Goal: Task Accomplishment & Management: Manage account settings

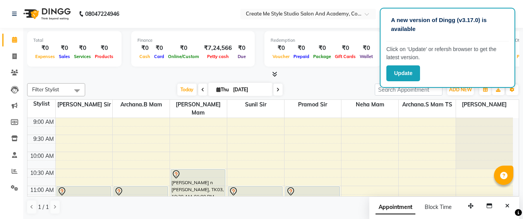
scroll to position [69, 0]
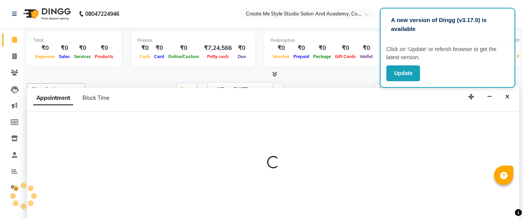
select select "79117"
select select "660"
select select "tentative"
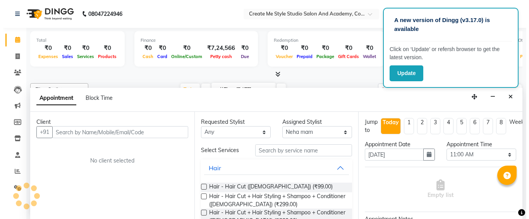
scroll to position [0, 0]
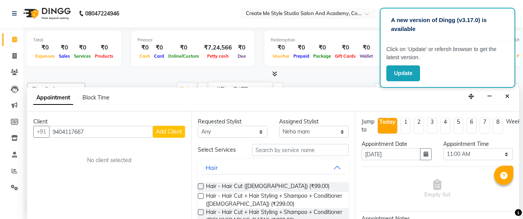
type input "9404117667"
click at [157, 132] on span "Add Client" at bounding box center [169, 131] width 26 height 7
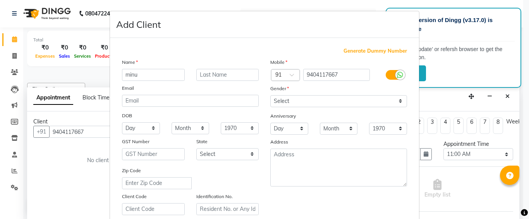
type input "minu"
click at [278, 100] on select "Select [DEMOGRAPHIC_DATA] [DEMOGRAPHIC_DATA] Other Prefer Not To Say" at bounding box center [338, 101] width 137 height 12
select select "[DEMOGRAPHIC_DATA]"
click at [270, 95] on select "Select [DEMOGRAPHIC_DATA] [DEMOGRAPHIC_DATA] Other Prefer Not To Say" at bounding box center [338, 101] width 137 height 12
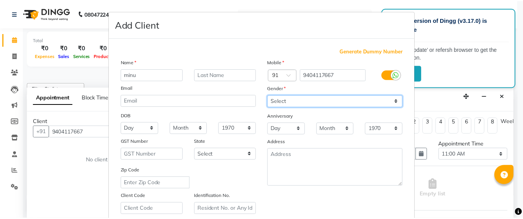
scroll to position [138, 0]
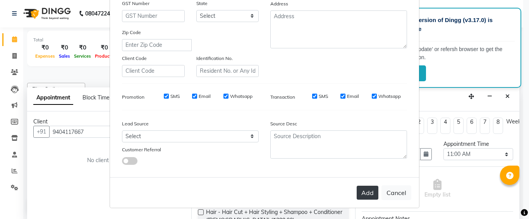
click at [365, 195] on button "Add" at bounding box center [368, 193] width 22 height 14
select select
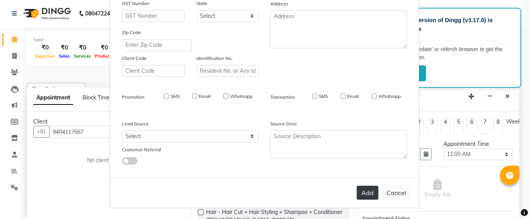
select select
checkbox input "false"
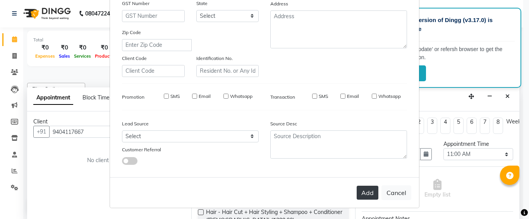
checkbox input "false"
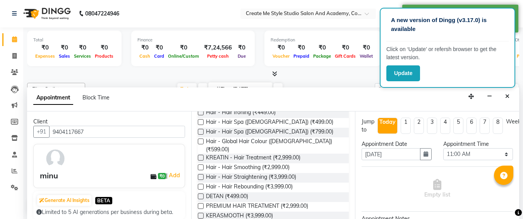
scroll to position [133, 0]
click at [201, 174] on label at bounding box center [201, 177] width 6 height 6
click at [201, 175] on input "checkbox" at bounding box center [200, 177] width 5 height 5
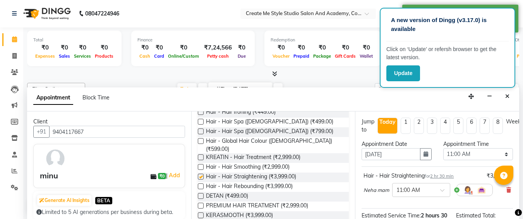
checkbox input "false"
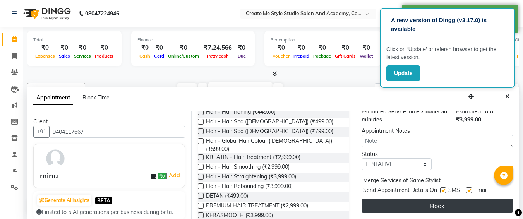
click at [381, 199] on button "Book" at bounding box center [437, 206] width 151 height 14
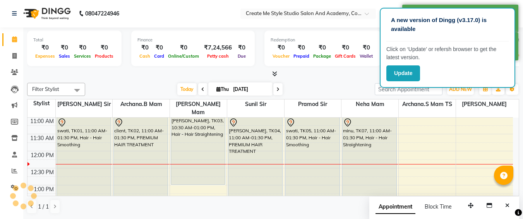
scroll to position [0, 0]
click at [259, 90] on input "[DATE]" at bounding box center [250, 90] width 39 height 12
select select "9"
select select "2025"
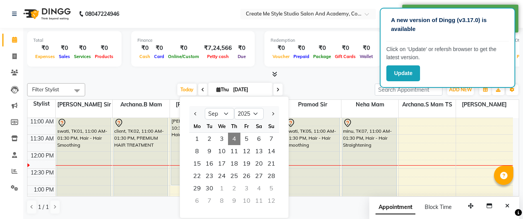
click at [306, 69] on div "Total ₹0 Expenses ₹0 Sales ₹0 Services ₹0 Products Finance ₹0 Cash ₹0 Card ₹0 O…" at bounding box center [273, 53] width 492 height 51
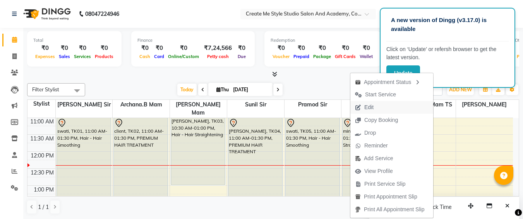
click at [365, 108] on span "Edit" at bounding box center [368, 107] width 9 height 8
select select "tentative"
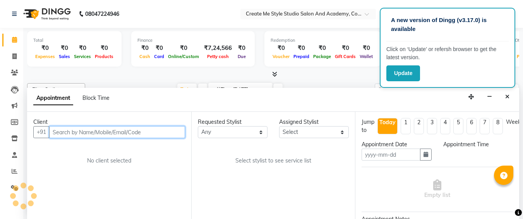
type input "[DATE]"
select select "79117"
select select "660"
select select "4152"
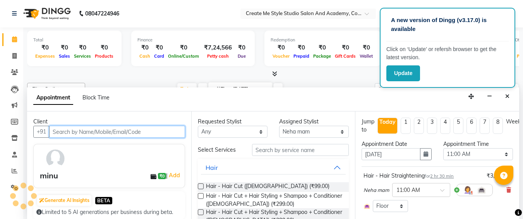
scroll to position [103, 0]
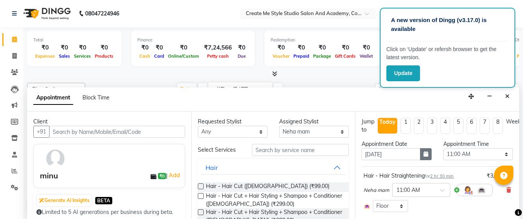
click at [420, 153] on button "button" at bounding box center [426, 154] width 12 height 12
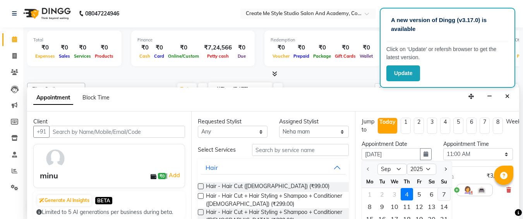
click at [444, 196] on div "7" at bounding box center [444, 194] width 12 height 12
type input "[DATE]"
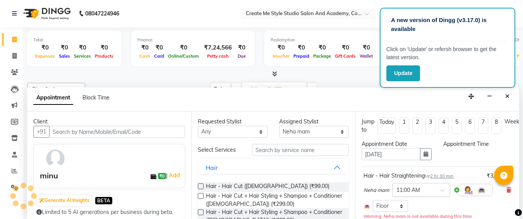
scroll to position [0, 0]
select select "660"
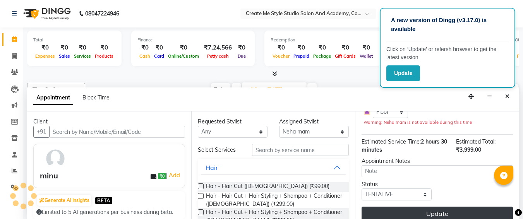
scroll to position [108, 0]
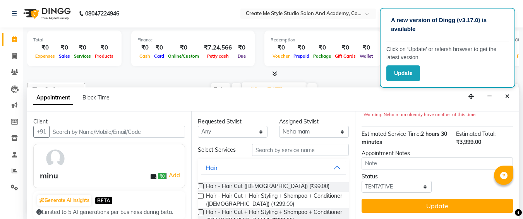
drag, startPoint x: 423, startPoint y: 200, endPoint x: 418, endPoint y: 200, distance: 4.6
click at [420, 200] on button "Update" at bounding box center [437, 206] width 151 height 14
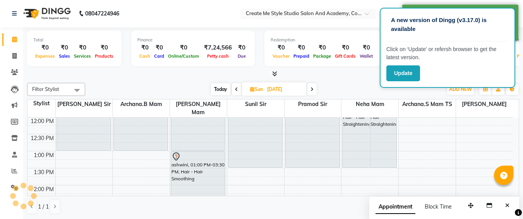
scroll to position [0, 0]
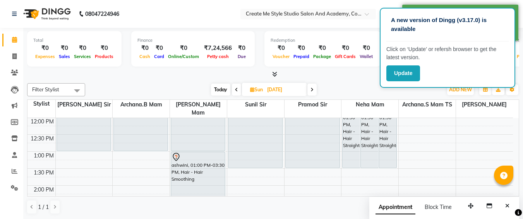
click at [298, 86] on input "[DATE]" at bounding box center [284, 90] width 39 height 12
select select "9"
select select "2025"
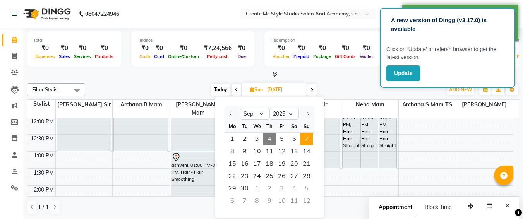
click at [270, 139] on span "4" at bounding box center [269, 139] width 12 height 12
type input "[DATE]"
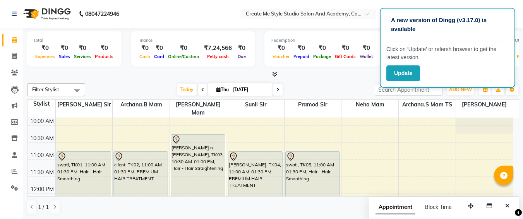
scroll to position [47, 0]
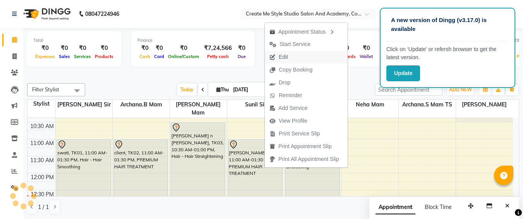
click at [299, 57] on button "Edit" at bounding box center [306, 57] width 83 height 13
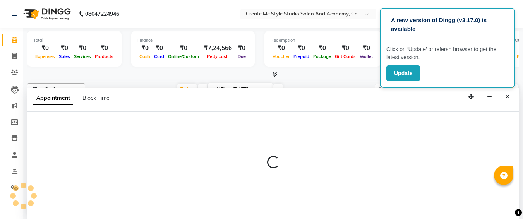
scroll to position [0, 0]
click at [509, 104] on div "Appointment Block Time" at bounding box center [273, 100] width 492 height 24
click at [508, 99] on icon "Close" at bounding box center [507, 96] width 4 height 5
